Goal: Task Accomplishment & Management: Use online tool/utility

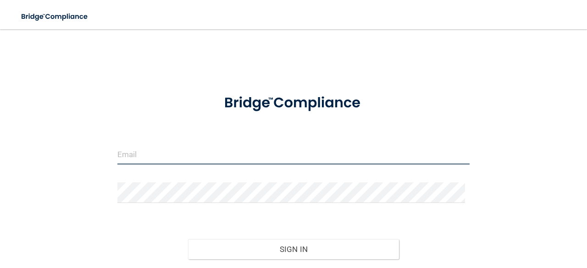
type input "[EMAIL_ADDRESS][DOMAIN_NAME]"
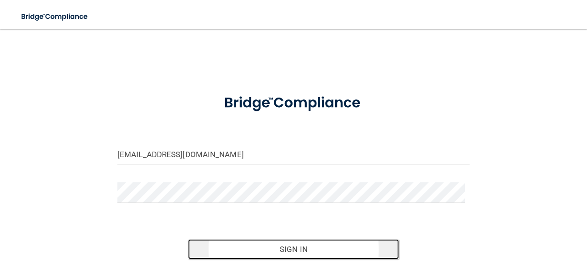
click at [302, 256] on button "Sign In" at bounding box center [294, 250] width 212 height 20
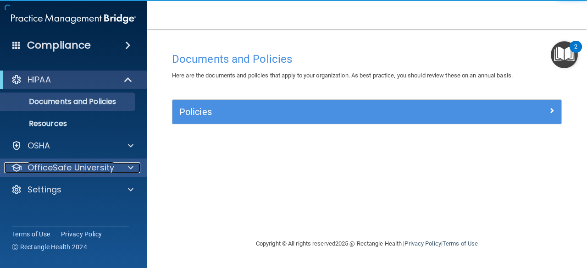
click at [129, 169] on span at bounding box center [131, 167] width 6 height 11
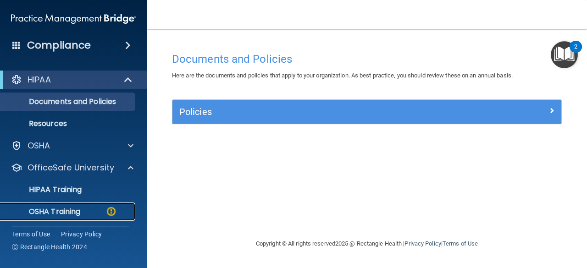
click at [78, 207] on p "OSHA Training" at bounding box center [43, 211] width 74 height 9
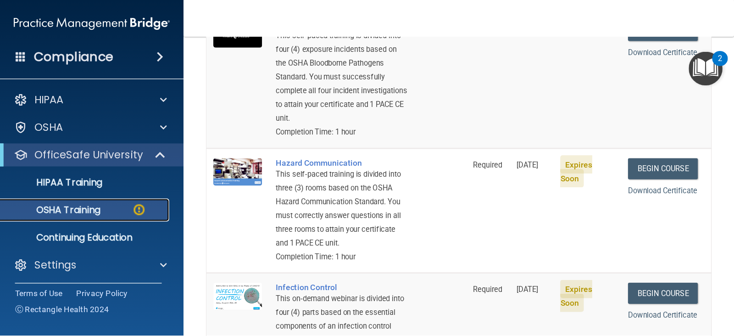
scroll to position [210, 0]
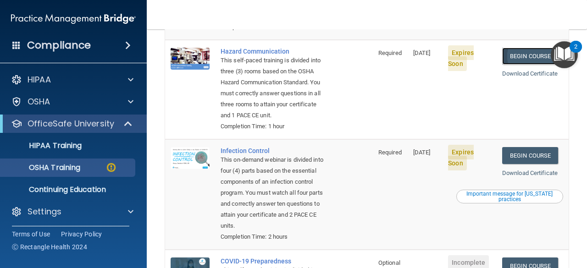
click at [530, 50] on link "Begin Course" at bounding box center [530, 56] width 56 height 17
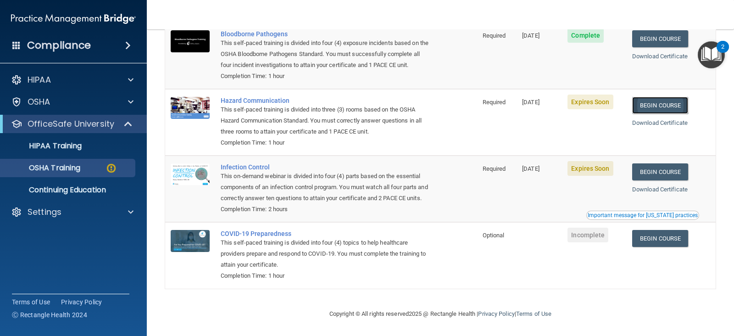
scroll to position [118, 0]
click at [460, 191] on td "Infection Control This on-demand webinar is divided into four (4) parts based o…" at bounding box center [346, 189] width 262 height 67
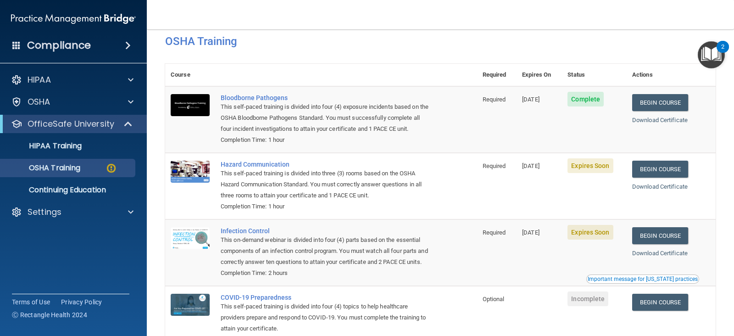
scroll to position [13, 0]
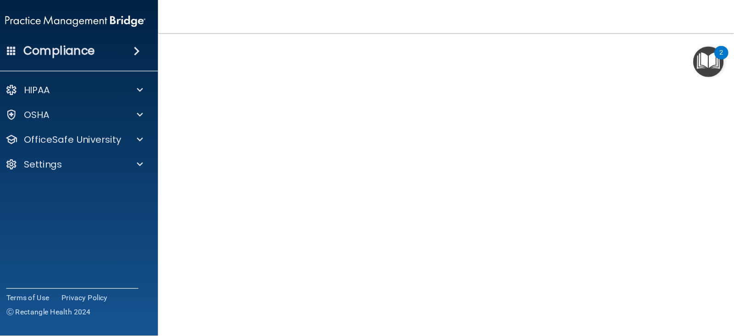
scroll to position [57, 0]
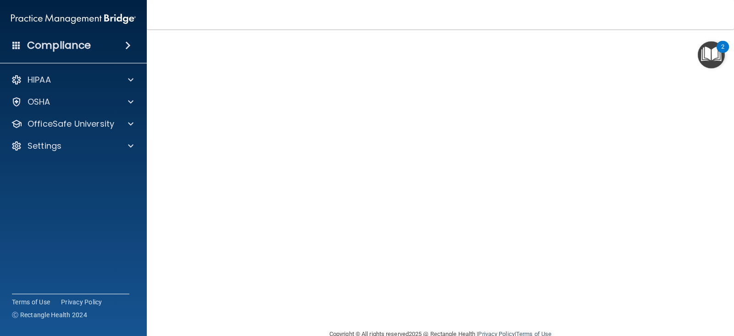
drag, startPoint x: 402, startPoint y: 1, endPoint x: 153, endPoint y: 219, distance: 330.7
click at [153, 219] on main "Hazard Communication Training This course doesn’t expire until [DATE]. Are you …" at bounding box center [440, 182] width 587 height 307
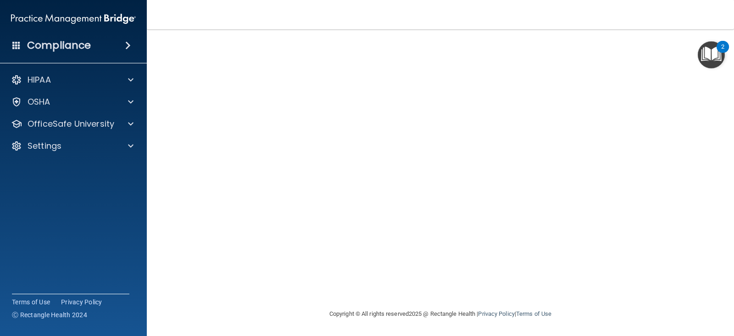
scroll to position [41, 0]
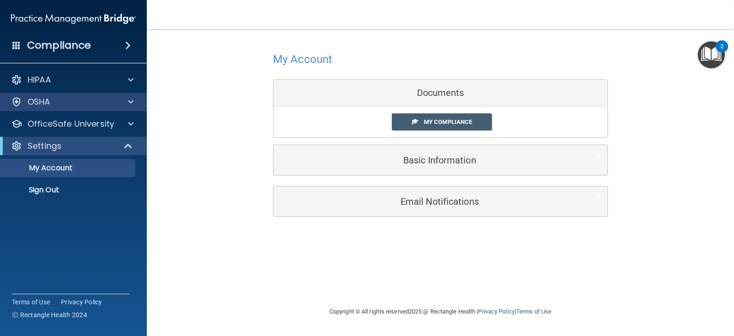
click at [127, 107] on div "OSHA" at bounding box center [73, 102] width 147 height 18
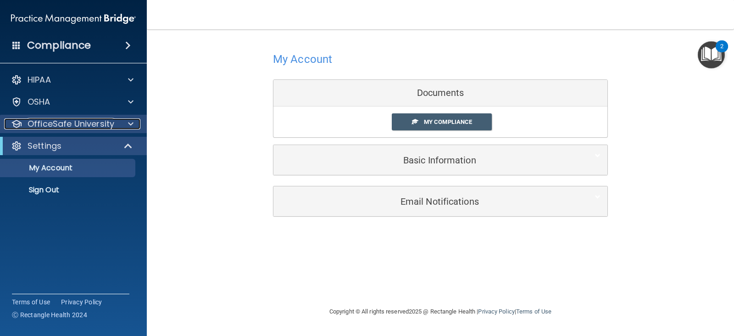
click at [129, 122] on span at bounding box center [131, 123] width 6 height 11
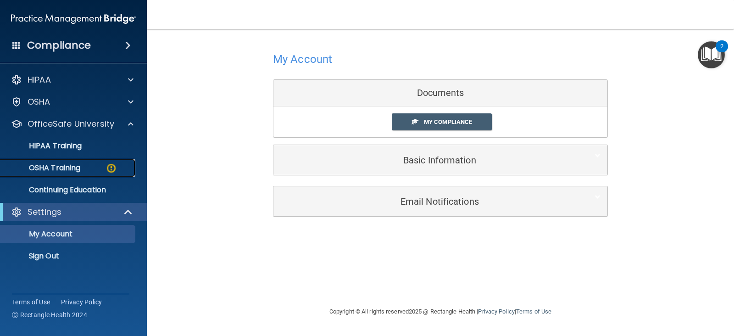
click at [55, 168] on p "OSHA Training" at bounding box center [43, 167] width 74 height 9
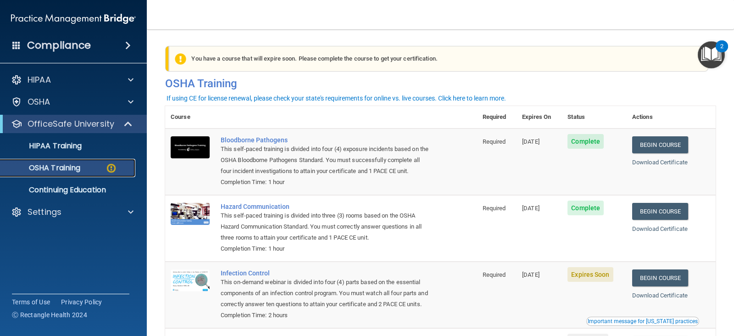
scroll to position [118, 0]
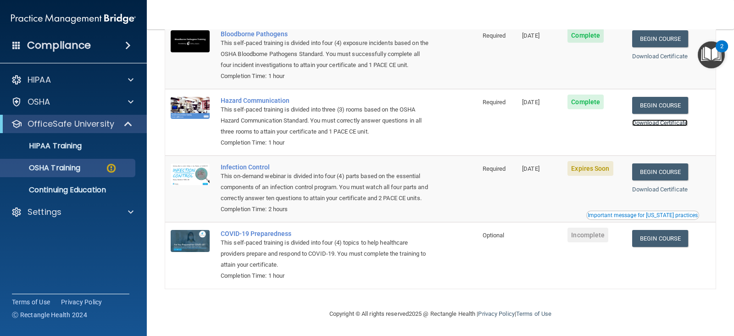
click at [587, 119] on link "Download Certificate" at bounding box center [660, 122] width 56 height 7
